Goal: Entertainment & Leisure: Browse casually

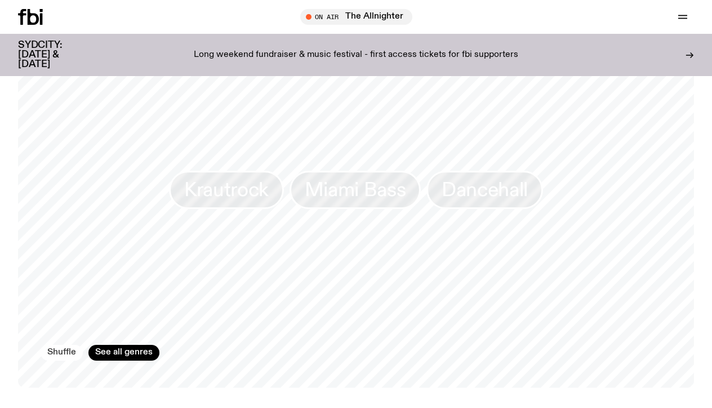
scroll to position [864, 0]
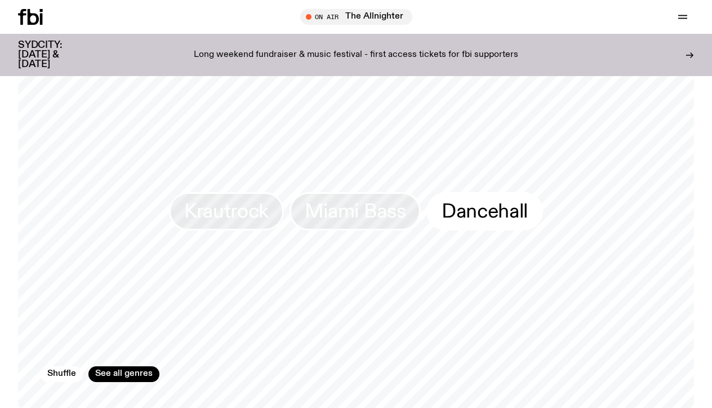
click at [488, 200] on span "Dancehall" at bounding box center [485, 211] width 86 height 22
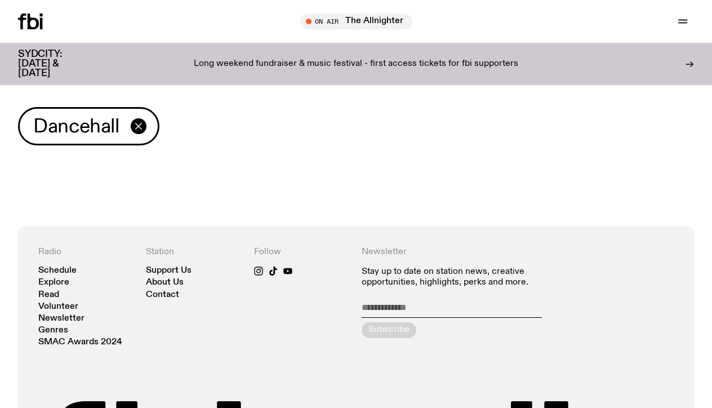
click at [141, 128] on icon "button" at bounding box center [138, 126] width 6 height 6
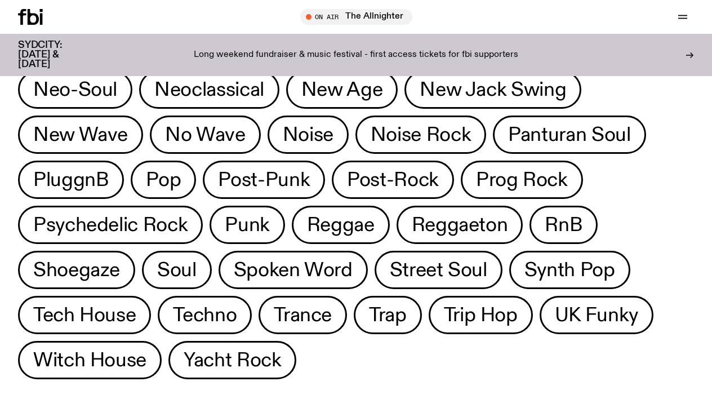
scroll to position [621, 0]
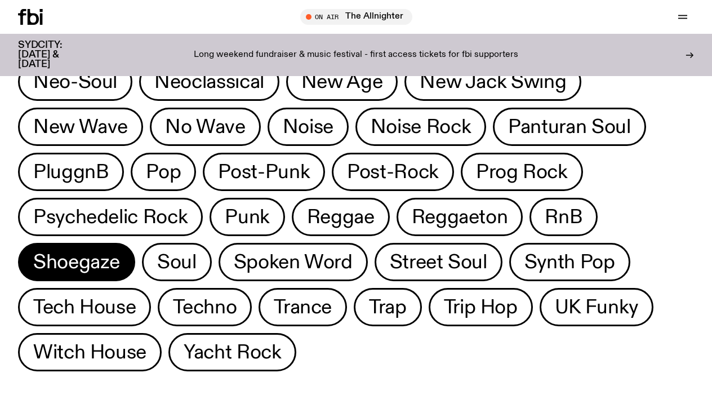
click at [120, 251] on span "Shoegaze" at bounding box center [76, 262] width 87 height 22
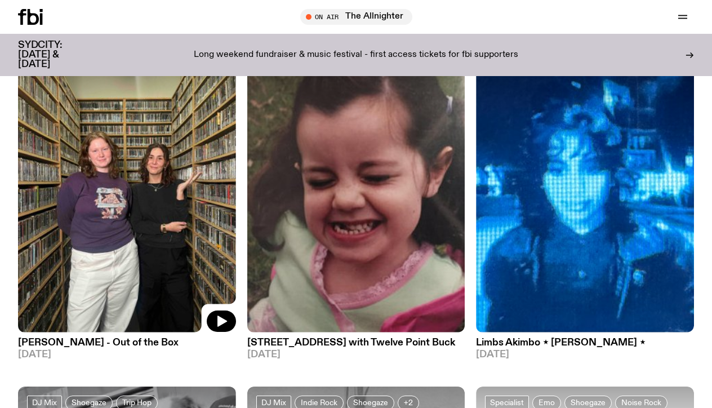
scroll to position [120, 0]
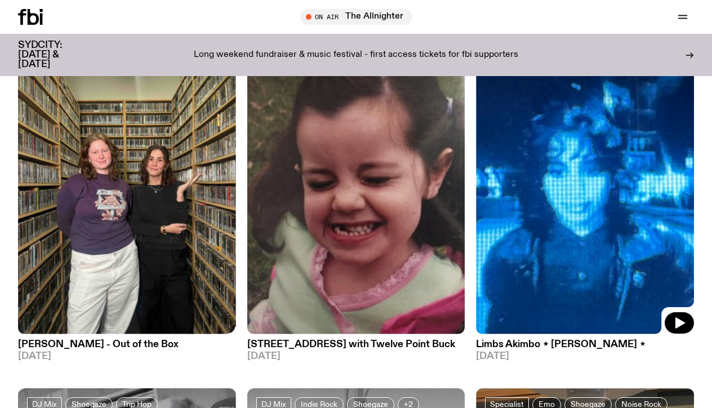
click at [558, 192] on img at bounding box center [585, 188] width 218 height 291
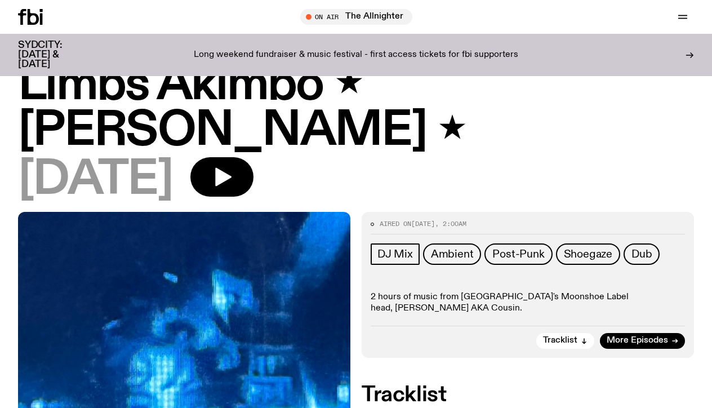
scroll to position [35, 0]
click at [253, 157] on button "button" at bounding box center [221, 176] width 63 height 39
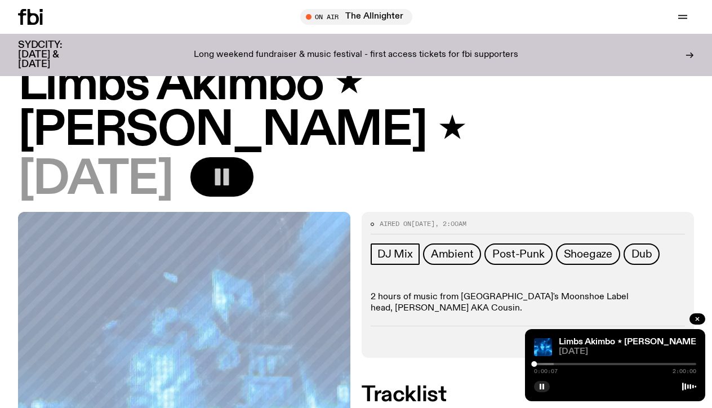
click at [253, 157] on button "button" at bounding box center [221, 176] width 63 height 39
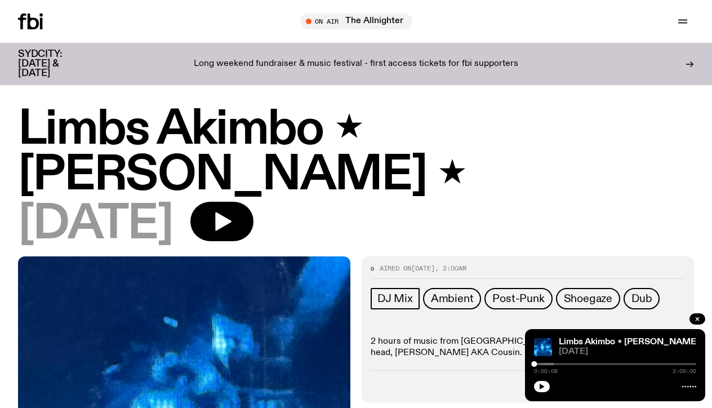
scroll to position [0, 0]
click at [688, 385] on icon at bounding box center [689, 386] width 14 height 9
click at [689, 391] on div at bounding box center [615, 385] width 162 height 14
click at [608, 341] on link "Limbs Akimbo ⋆ [PERSON_NAME] ⋆" at bounding box center [633, 341] width 148 height 9
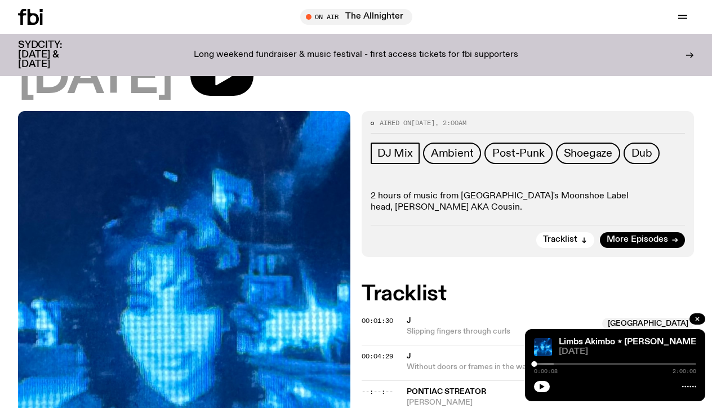
scroll to position [137, 0]
